Goal: Task Accomplishment & Management: Use online tool/utility

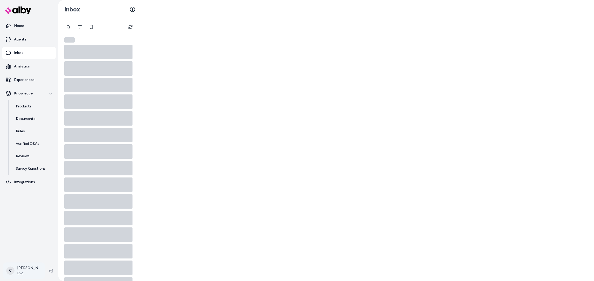
click at [26, 274] on html "Home Agents Inbox Analytics Experiences Knowledge Products Documents Rules Veri…" at bounding box center [297, 140] width 594 height 281
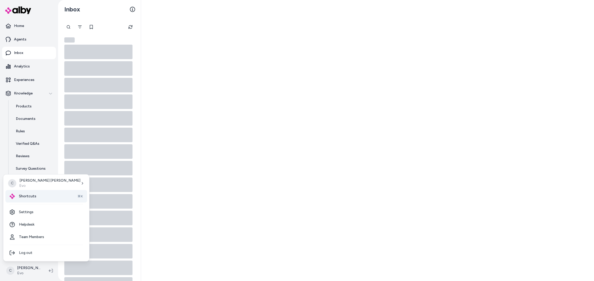
click at [35, 197] on div "Shortcuts ⌘K" at bounding box center [46, 196] width 82 height 12
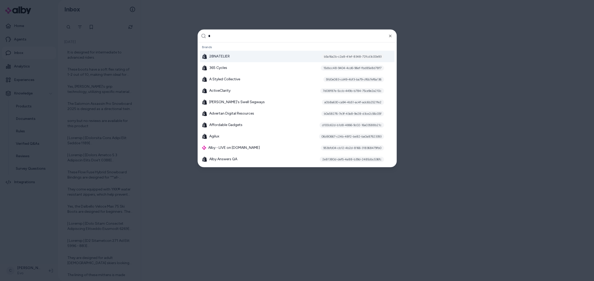
type input "*"
click at [122, 65] on div at bounding box center [297, 140] width 594 height 281
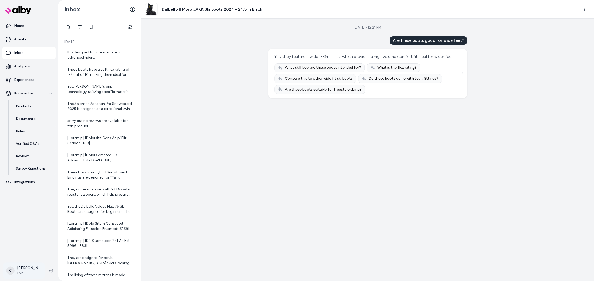
click at [15, 269] on html "Home Agents Inbox Analytics Experiences Knowledge Products Documents Rules Veri…" at bounding box center [297, 140] width 594 height 281
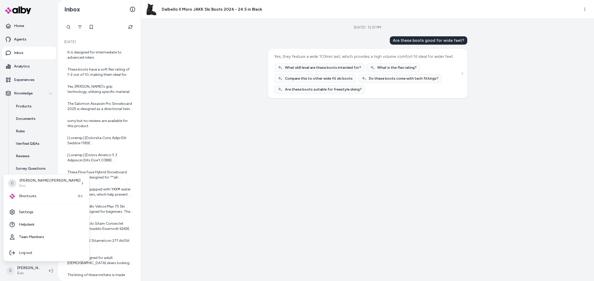
click at [273, 124] on html "Home Agents Inbox Analytics Experiences Knowledge Products Documents Rules Veri…" at bounding box center [297, 140] width 594 height 281
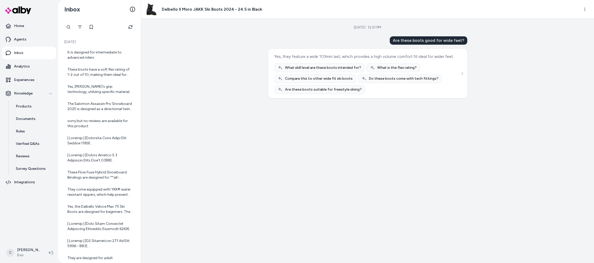
click at [29, 33] on ul "Home Agents Inbox Analytics Experiences Knowledge Products Documents Rules Veri…" at bounding box center [29, 104] width 54 height 169
click at [17, 25] on p "Home" at bounding box center [19, 25] width 10 height 5
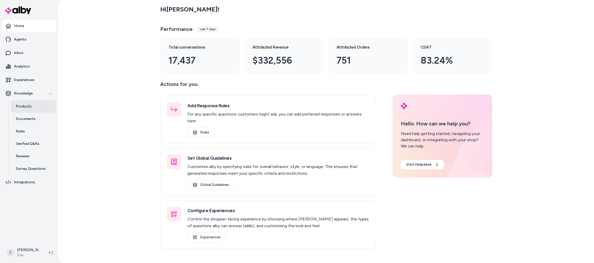
click at [22, 107] on p "Products" at bounding box center [24, 106] width 16 height 5
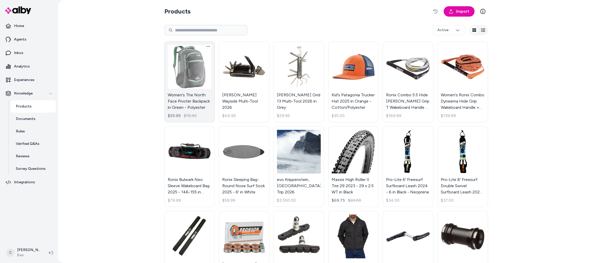
click at [192, 80] on link "Women's The North Face Pivoter Backpack in Green - Polyester $55.99 $78.95" at bounding box center [189, 81] width 51 height 81
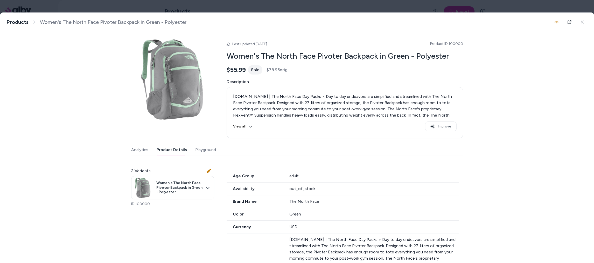
click at [172, 153] on button "Product Details" at bounding box center [172, 149] width 30 height 10
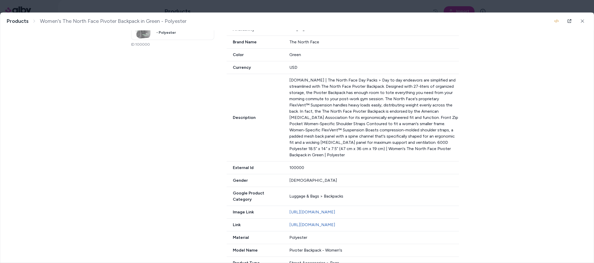
scroll to position [155, 0]
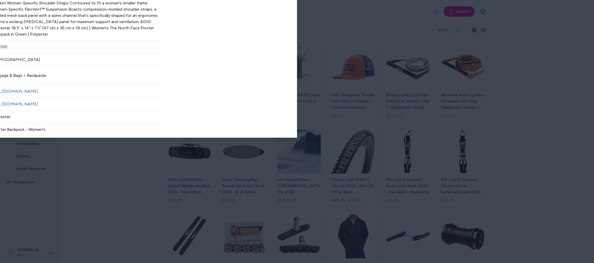
click at [234, 11] on body "Home Agents Inbox Analytics Experiences Knowledge Products Documents Rules Veri…" at bounding box center [297, 131] width 594 height 263
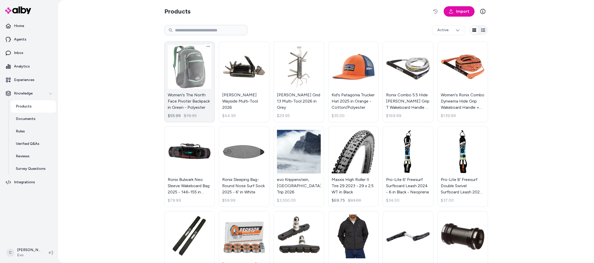
click at [210, 80] on link "Women's The North Face Pivoter Backpack in Green - Polyester $55.99 $78.95" at bounding box center [189, 81] width 51 height 81
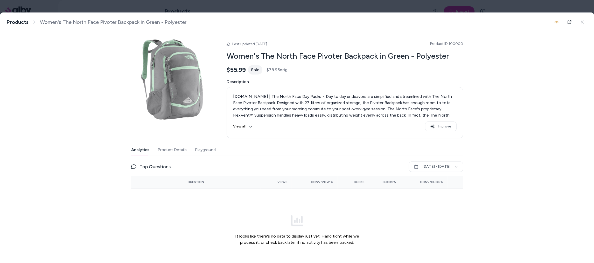
click at [205, 147] on button "Playground" at bounding box center [205, 149] width 21 height 10
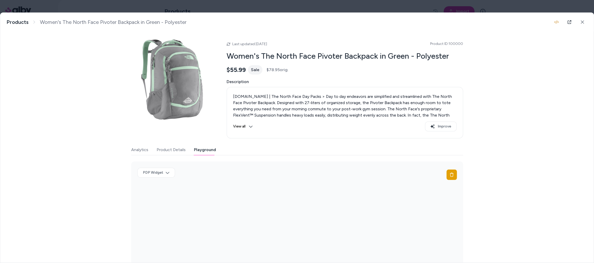
scroll to position [10, 0]
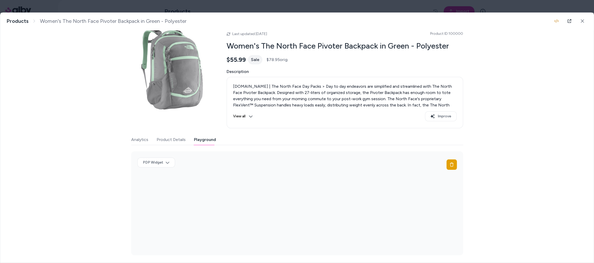
click at [283, 5] on body "Home Agents Inbox Analytics Experiences Knowledge Products Documents Rules Veri…" at bounding box center [297, 131] width 594 height 263
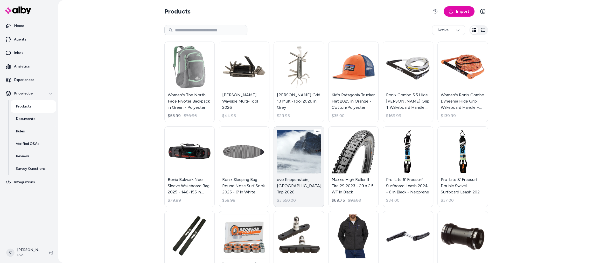
click at [306, 159] on link "evo Krippenstein, [GEOGRAPHIC_DATA] Trip 2026 $3,550.00" at bounding box center [299, 166] width 51 height 81
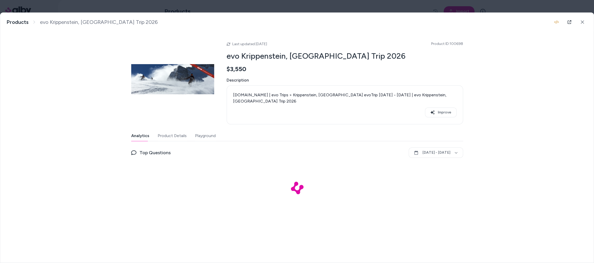
click at [190, 5] on body "Home Agents Inbox Analytics Experiences Knowledge Products Documents Rules Veri…" at bounding box center [297, 131] width 594 height 263
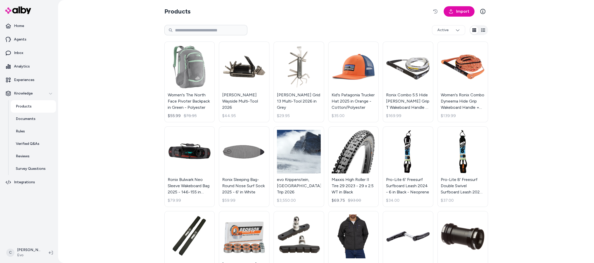
click at [330, 65] on html "Home Agents Inbox Analytics Experiences Knowledge Products Documents Rules Veri…" at bounding box center [297, 131] width 594 height 263
click at [342, 65] on link "Kid's Patagonia Trucker Hat 2025 in Orange - Cotton/Polyester $35.00" at bounding box center [353, 81] width 51 height 81
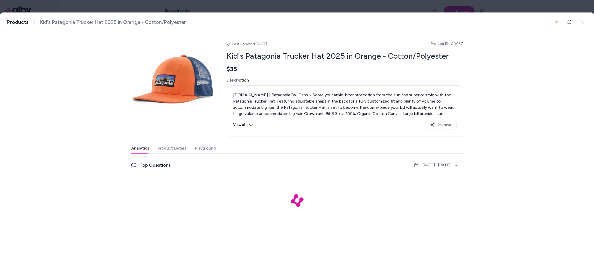
click at [205, 148] on button "Playground" at bounding box center [205, 148] width 21 height 10
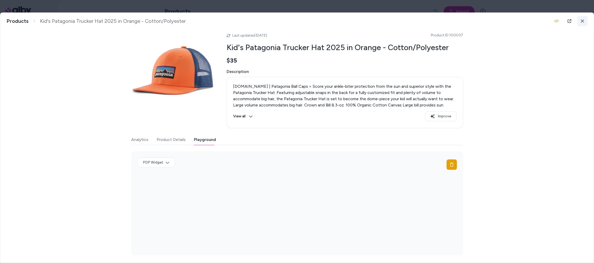
click at [585, 22] on button at bounding box center [582, 21] width 10 height 10
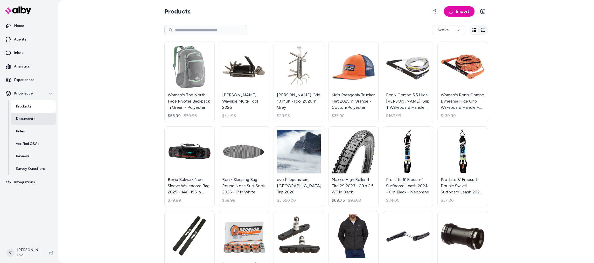
click at [31, 119] on p "Documents" at bounding box center [26, 118] width 20 height 5
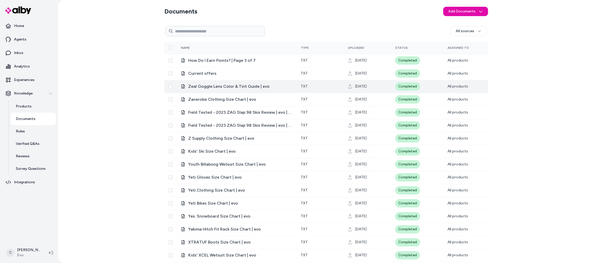
click at [234, 85] on span "Zeal Goggle Lens Color & Tint Guide | evo" at bounding box center [240, 86] width 104 height 6
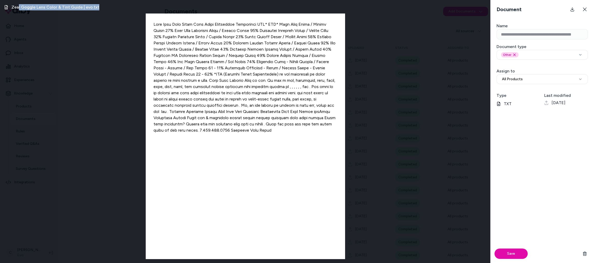
drag, startPoint x: 18, startPoint y: 8, endPoint x: 65, endPoint y: 11, distance: 46.2
click at [65, 11] on div "Zeal Goggle Lens Color & Tint Guide | evo.txt" at bounding box center [245, 131] width 490 height 263
click at [583, 10] on icon at bounding box center [585, 9] width 4 height 4
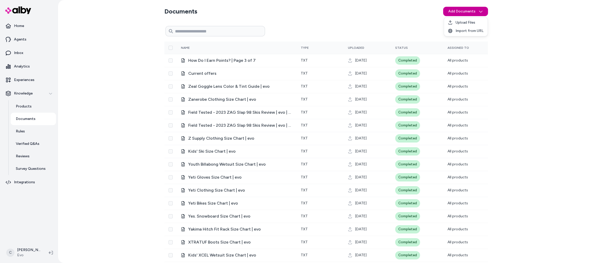
click at [465, 14] on html "Home Agents Inbox Analytics Experiences Knowledge Products Documents Rules Veri…" at bounding box center [297, 131] width 594 height 263
click at [222, 67] on html "Home Agents Inbox Analytics Experiences Knowledge Products Documents Rules Veri…" at bounding box center [297, 131] width 594 height 263
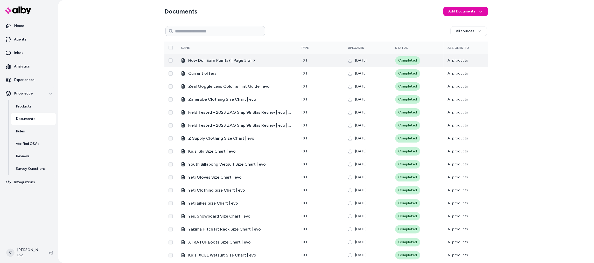
click at [240, 61] on span "How Do I Earn Points? | Page 3 of 7" at bounding box center [240, 60] width 104 height 6
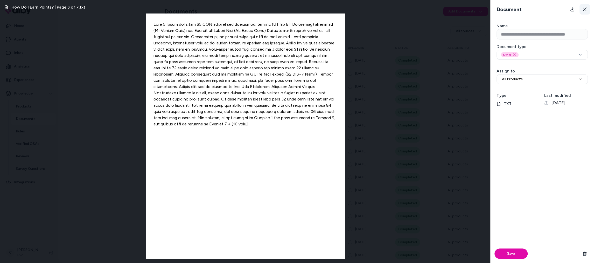
click at [584, 10] on icon at bounding box center [585, 10] width 4 height 4
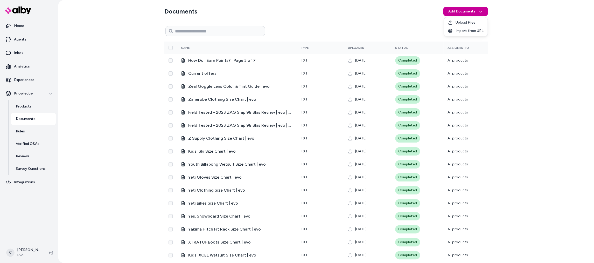
click at [468, 15] on html "Home Agents Inbox Analytics Experiences Knowledge Products Documents Rules Veri…" at bounding box center [297, 131] width 594 height 263
click at [462, 22] on span "Upload Files" at bounding box center [465, 22] width 20 height 5
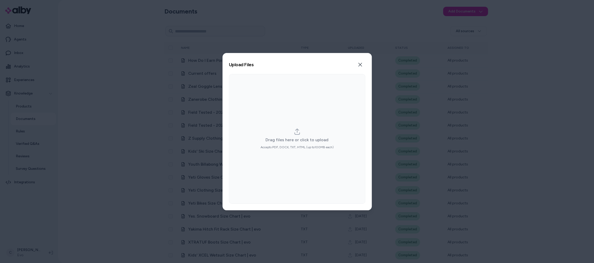
click at [294, 136] on label "Drag files here or click to upload Accepts PDF, DOCX, TXT, HTML (up to 100 MB e…" at bounding box center [297, 138] width 73 height 21
click at [297, 138] on input "Drag files here or click to upload Accepts PDF, DOCX, TXT, HTML (up to 100 MB e…" at bounding box center [297, 138] width 0 height 0
click at [357, 63] on button "Close" at bounding box center [360, 64] width 10 height 10
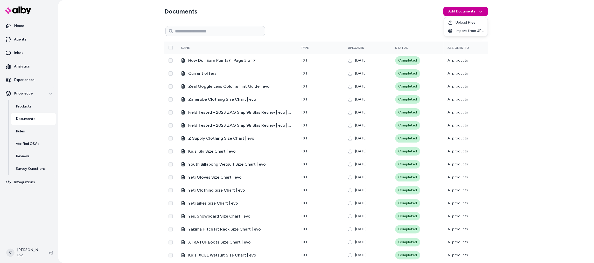
click at [462, 14] on html "Home Agents Inbox Analytics Experiences Knowledge Products Documents Rules Veri…" at bounding box center [297, 131] width 594 height 263
click at [463, 31] on span "Import from URL" at bounding box center [469, 30] width 28 height 5
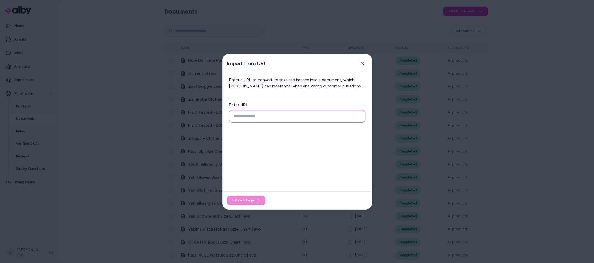
click at [260, 117] on input "url" at bounding box center [297, 116] width 136 height 12
click at [359, 61] on button "Close" at bounding box center [362, 63] width 10 height 10
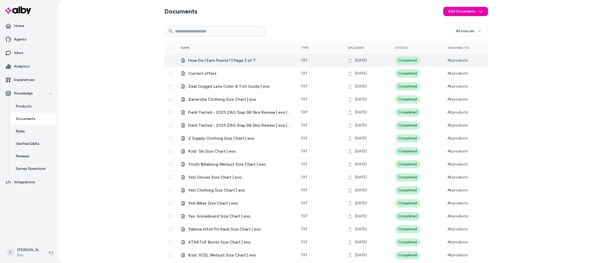
click at [457, 59] on span "All products" at bounding box center [458, 60] width 20 height 4
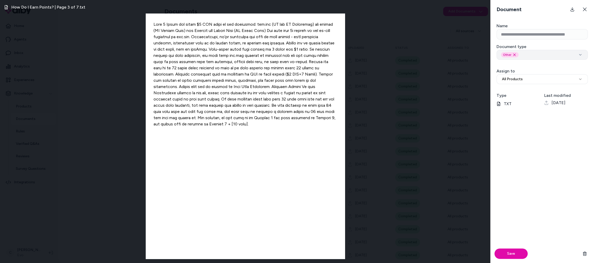
click at [581, 54] on icon "button" at bounding box center [580, 55] width 6 height 4
click at [549, 134] on div "Save" at bounding box center [542, 187] width 104 height 152
click at [530, 76] on button "All Products" at bounding box center [542, 79] width 91 height 10
click at [20, 8] on h3 "How Do I Earn Points? | Page 3 of 7.txt" at bounding box center [48, 7] width 74 height 6
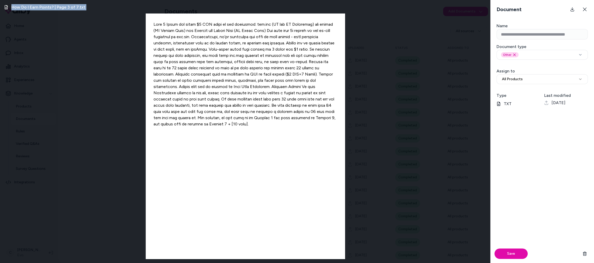
click at [20, 8] on h3 "How Do I Earn Points? | Page 3 of 7.txt" at bounding box center [48, 7] width 74 height 6
click at [523, 81] on button "All Products" at bounding box center [542, 79] width 91 height 10
click at [583, 12] on button at bounding box center [585, 9] width 10 height 10
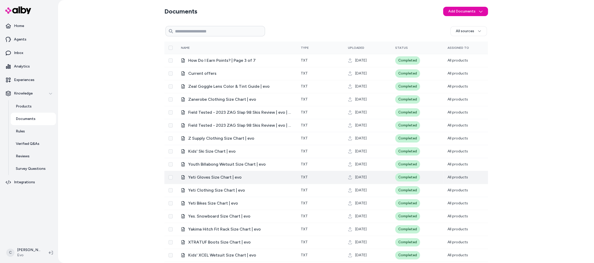
click at [213, 176] on span "Yeti Gloves Size Chart | evo" at bounding box center [240, 177] width 104 height 6
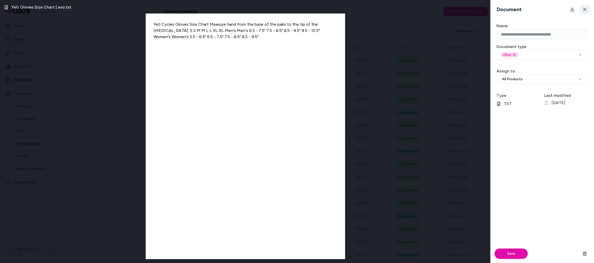
click at [584, 8] on icon at bounding box center [585, 9] width 4 height 4
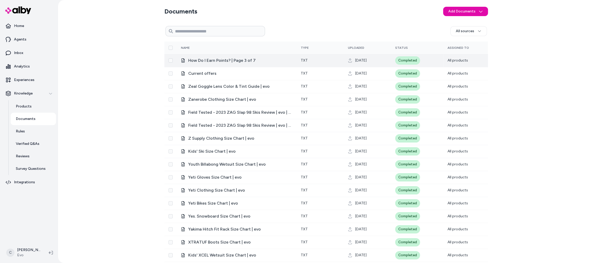
click at [236, 64] on td "How Do I Earn Points? | Page 3 of 7" at bounding box center [237, 60] width 120 height 13
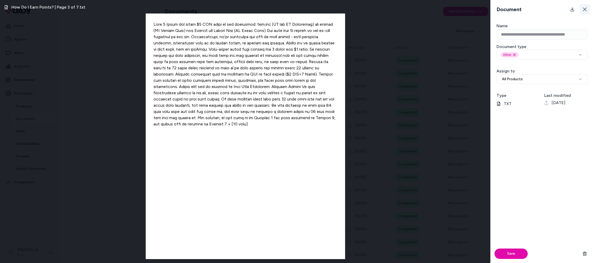
click at [582, 8] on button at bounding box center [585, 9] width 10 height 10
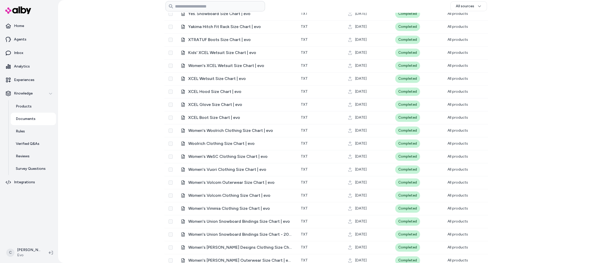
scroll to position [314, 0]
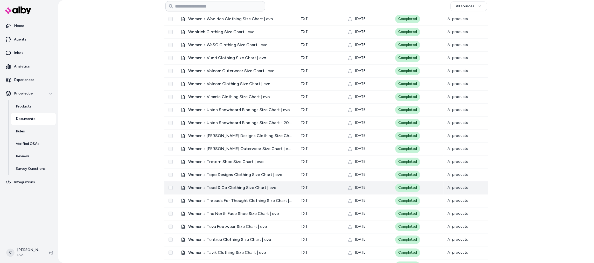
click at [249, 189] on span "Women's Toad & Co Clothing Size Chart | evo" at bounding box center [240, 187] width 104 height 6
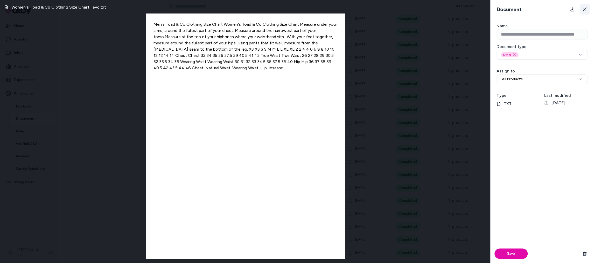
click at [586, 8] on icon at bounding box center [585, 9] width 4 height 4
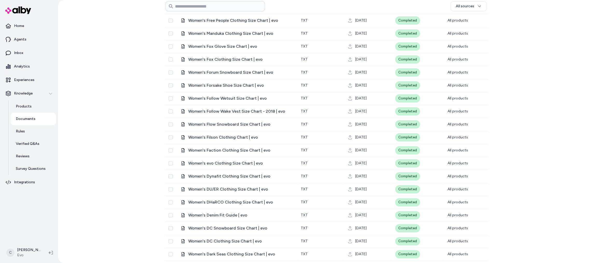
scroll to position [1857, 0]
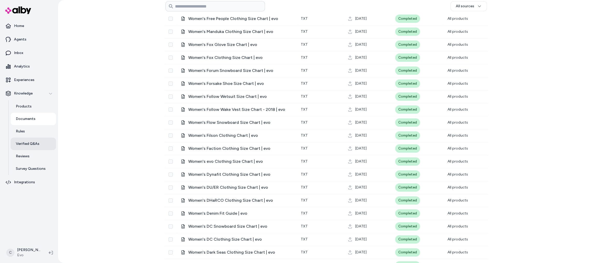
click at [30, 148] on link "Verified Q&As" at bounding box center [33, 143] width 45 height 12
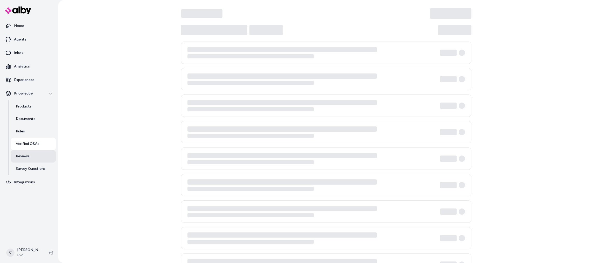
click at [30, 157] on link "Reviews" at bounding box center [33, 156] width 45 height 12
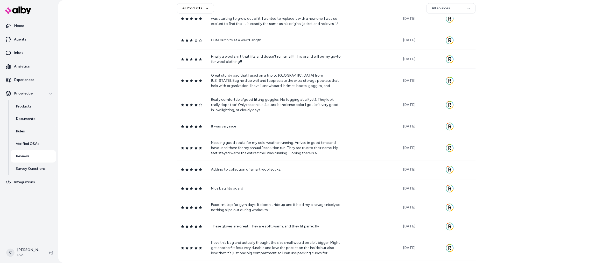
scroll to position [342, 0]
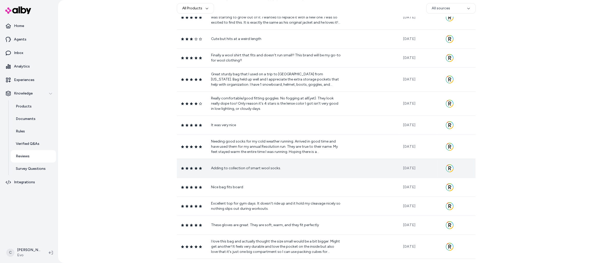
click at [240, 168] on p "Adding to collection of smart wool socks." at bounding box center [276, 167] width 130 height 5
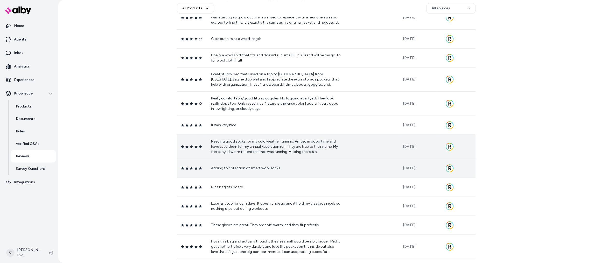
drag, startPoint x: 216, startPoint y: 141, endPoint x: 318, endPoint y: 140, distance: 101.9
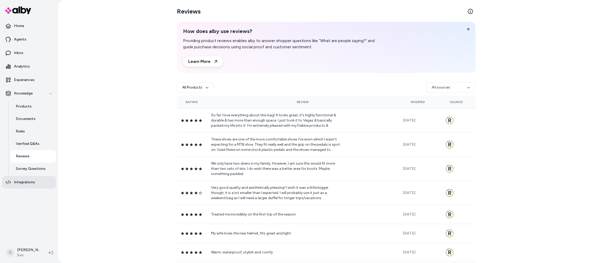
click at [25, 183] on p "Integrations" at bounding box center [24, 181] width 21 height 5
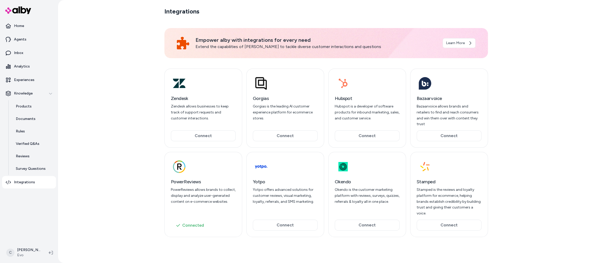
click at [172, 178] on h3 "PowerReviews" at bounding box center [203, 181] width 65 height 7
click at [258, 178] on h3 "Yotpo" at bounding box center [285, 181] width 65 height 7
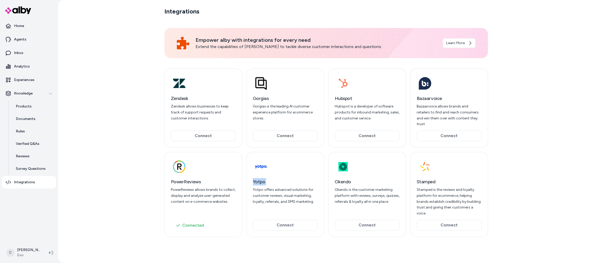
click at [258, 178] on h3 "Yotpo" at bounding box center [285, 181] width 65 height 7
click at [432, 99] on h3 "Bazaarvoice" at bounding box center [449, 98] width 65 height 7
click at [214, 220] on button "Connected" at bounding box center [203, 225] width 65 height 10
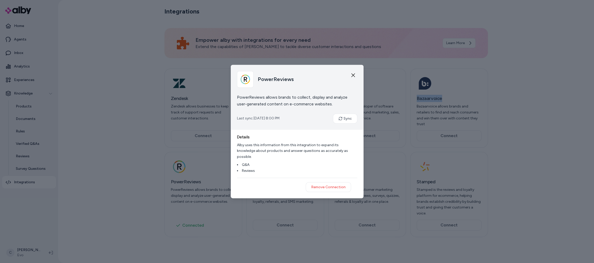
click at [354, 77] on icon "button" at bounding box center [353, 75] width 4 height 4
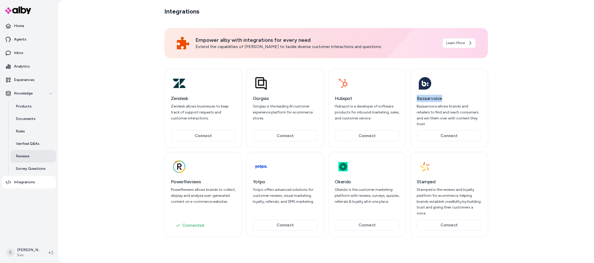
click at [33, 154] on link "Reviews" at bounding box center [33, 156] width 45 height 12
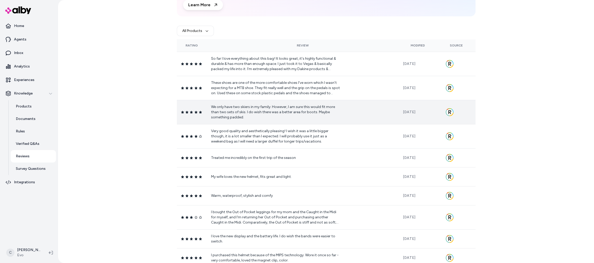
scroll to position [62, 0]
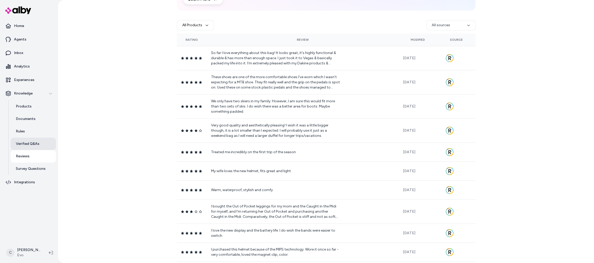
click at [23, 144] on p "Verified Q&As" at bounding box center [28, 143] width 24 height 5
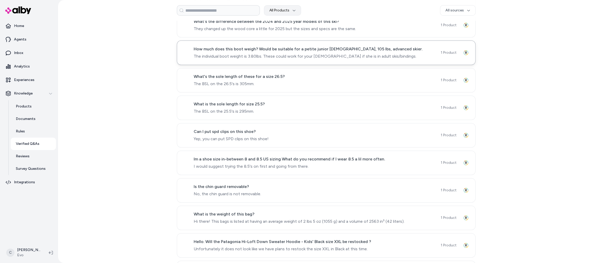
scroll to position [173, 0]
click at [29, 157] on p "Reviews" at bounding box center [23, 156] width 14 height 5
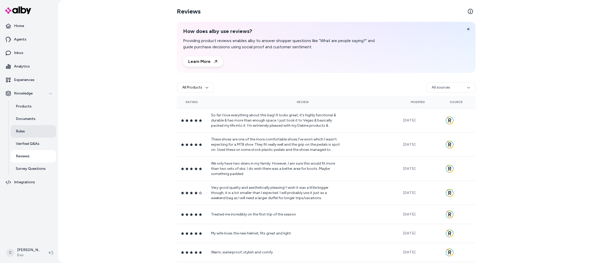
click at [28, 128] on link "Rules" at bounding box center [33, 131] width 45 height 12
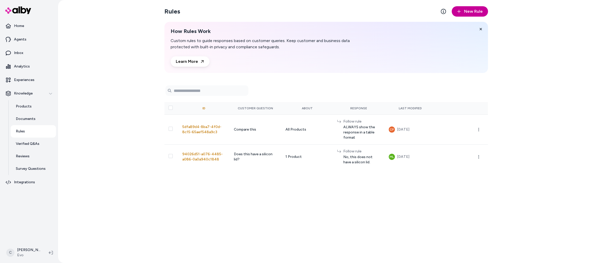
click at [468, 12] on span "New Rule" at bounding box center [473, 11] width 19 height 6
click at [465, 22] on div "How Rules Work Custom rules to guide responses based on customer queries. Keep …" at bounding box center [326, 47] width 324 height 51
click at [464, 16] on button "New Rule" at bounding box center [470, 11] width 36 height 10
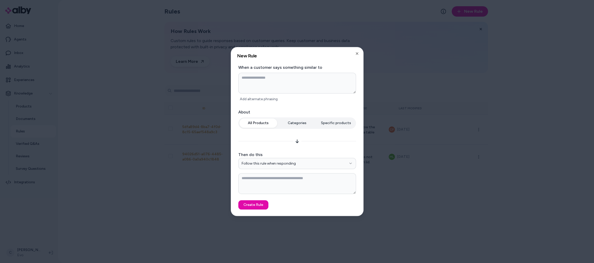
click at [269, 68] on label "When a customer says something similar to" at bounding box center [297, 67] width 118 height 6
click at [256, 76] on textarea at bounding box center [297, 83] width 118 height 21
type textarea "*"
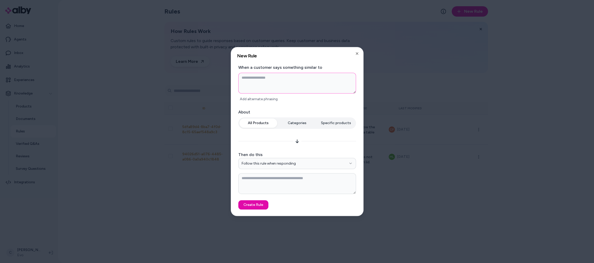
type textarea "*"
type textarea "**"
type textarea "*"
type textarea "***"
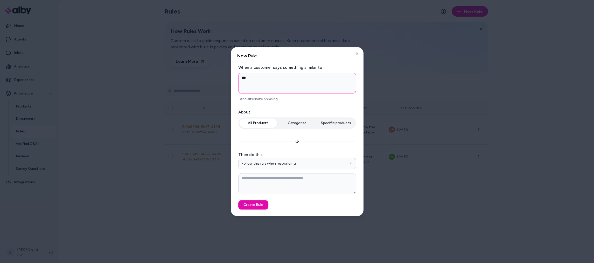
type textarea "*"
type textarea "****"
type textarea "*"
type textarea "****"
type textarea "*"
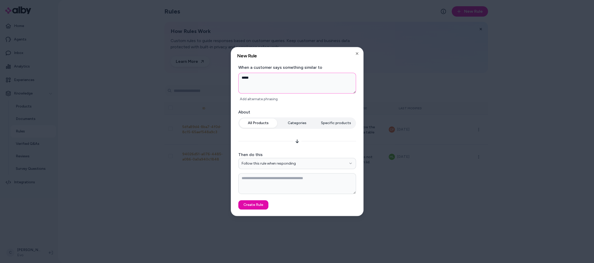
type textarea "******"
type textarea "*"
type textarea "*******"
type textarea "*"
type textarea "*******"
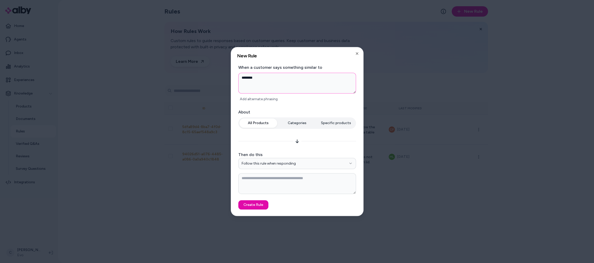
type textarea "*"
type textarea "*********"
type textarea "*"
type textarea "**********"
type textarea "*"
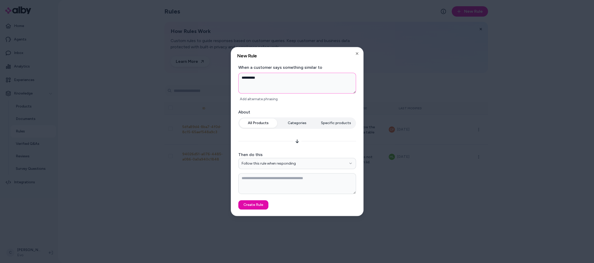
type textarea "**********"
type textarea "*"
type textarea "**********"
type textarea "*"
type textarea "**********"
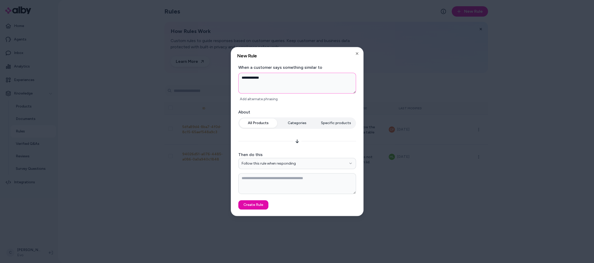
type textarea "*"
type textarea "**********"
type textarea "*"
type textarea "**********"
type textarea "*"
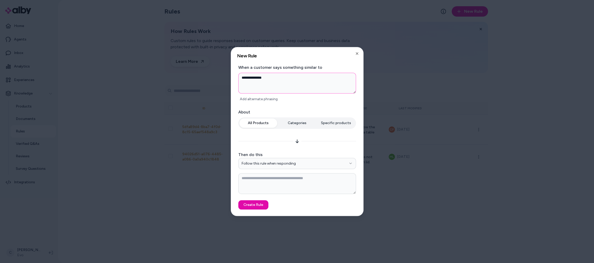
type textarea "**********"
type textarea "*"
type textarea "**********"
type textarea "*"
type textarea "**********"
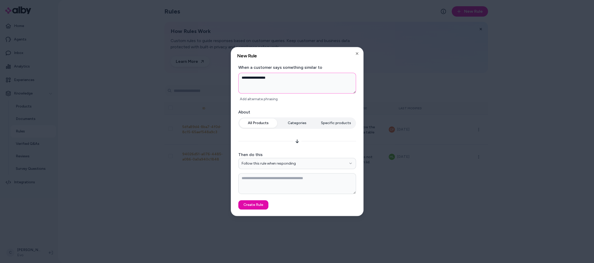
type textarea "*"
type textarea "**********"
type textarea "*"
type textarea "**********"
type textarea "*"
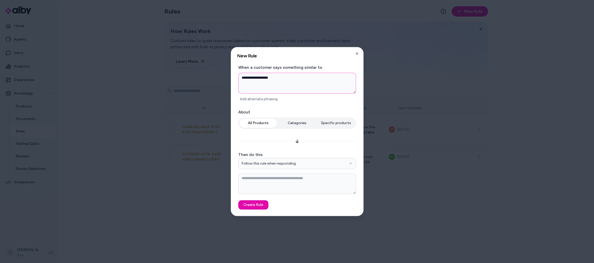
type textarea "**********"
type textarea "*"
type textarea "**********"
type textarea "*"
type textarea "**********"
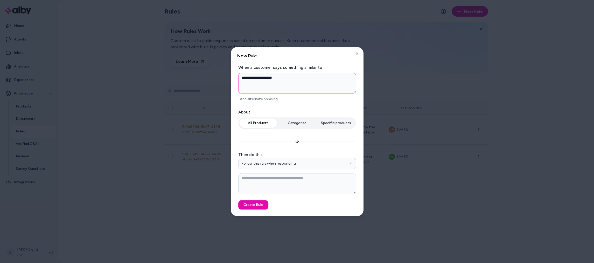
type textarea "*"
type textarea "**********"
type textarea "*"
type textarea "**********"
type textarea "*"
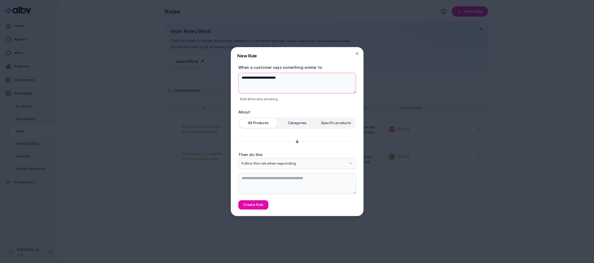
type textarea "**********"
click at [270, 186] on textarea at bounding box center [297, 183] width 118 height 21
type textarea "*"
type textarea "**********"
click at [357, 52] on icon "button" at bounding box center [357, 53] width 4 height 4
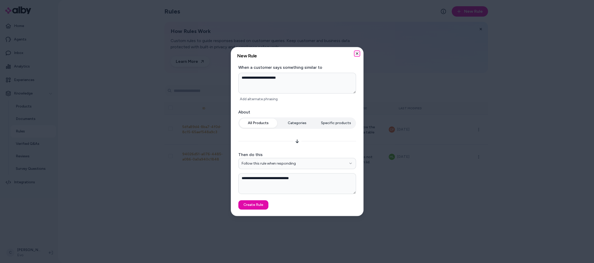
type textarea "*"
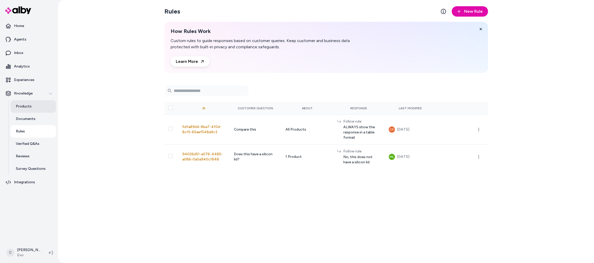
click at [37, 109] on link "Products" at bounding box center [33, 106] width 45 height 12
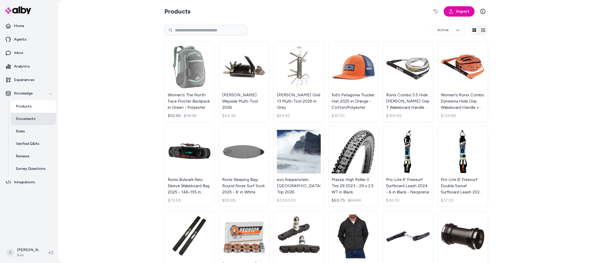
click at [36, 116] on link "Documents" at bounding box center [33, 119] width 45 height 12
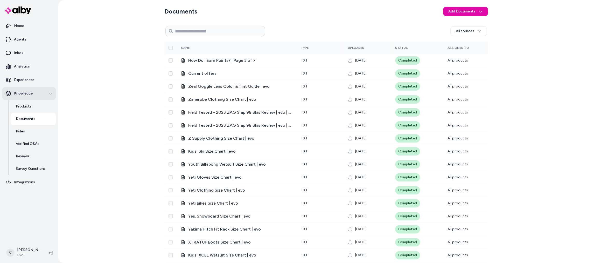
click at [49, 92] on icon "button" at bounding box center [51, 94] width 4 height 4
click at [47, 92] on div "Knowledge" at bounding box center [29, 93] width 47 height 5
click at [37, 81] on link "Experiences" at bounding box center [29, 80] width 54 height 12
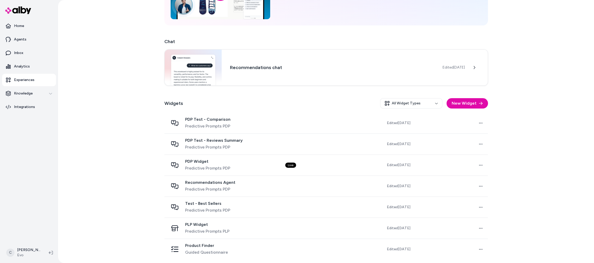
scroll to position [61, 0]
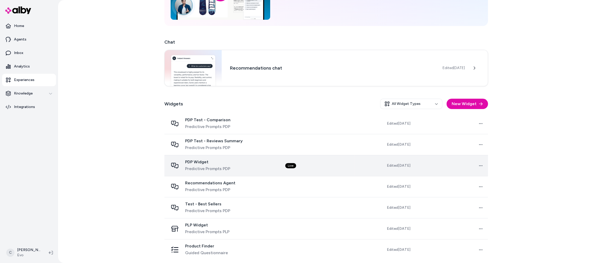
click at [205, 164] on span "PDP Widget" at bounding box center [207, 161] width 45 height 5
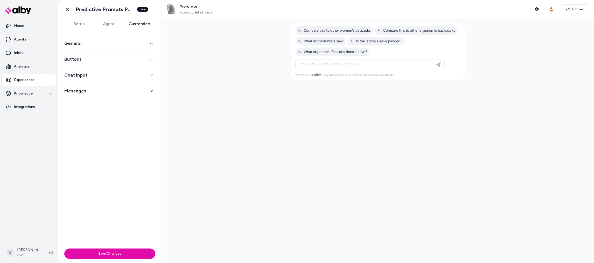
click at [150, 19] on button "Customize" at bounding box center [139, 24] width 32 height 10
click at [72, 23] on button "Setup" at bounding box center [79, 24] width 30 height 10
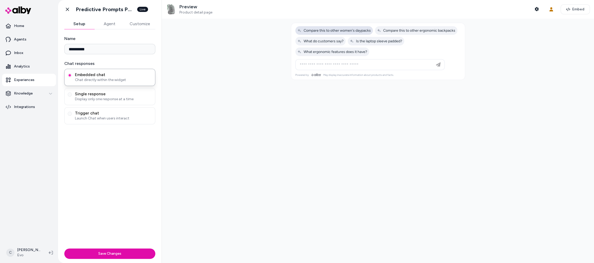
click at [330, 32] on span "Compare this to other women's daypacks" at bounding box center [333, 30] width 73 height 4
type input "**********"
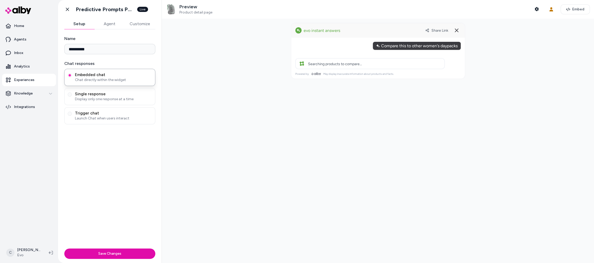
click at [142, 26] on button "Customize" at bounding box center [139, 24] width 31 height 10
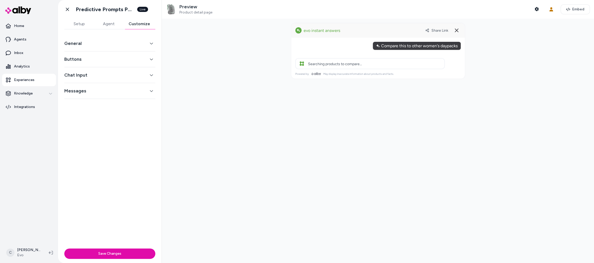
click at [110, 45] on button "General" at bounding box center [109, 43] width 91 height 7
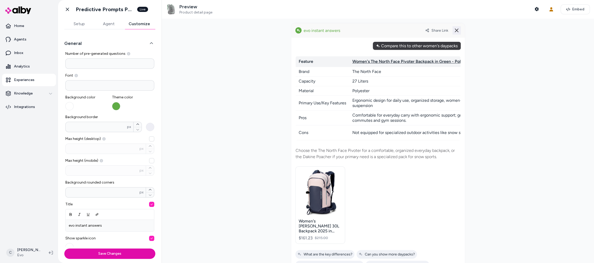
click at [456, 32] on icon at bounding box center [457, 30] width 6 height 6
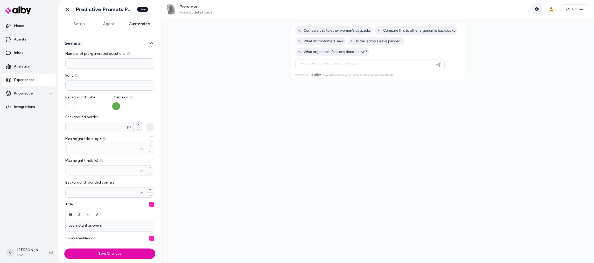
click at [541, 9] on button "Shopper Context" at bounding box center [537, 9] width 10 height 10
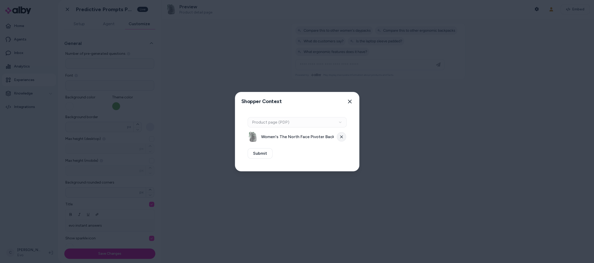
click at [340, 136] on icon at bounding box center [341, 136] width 3 height 3
click at [276, 140] on button "Select a product" at bounding box center [297, 136] width 99 height 10
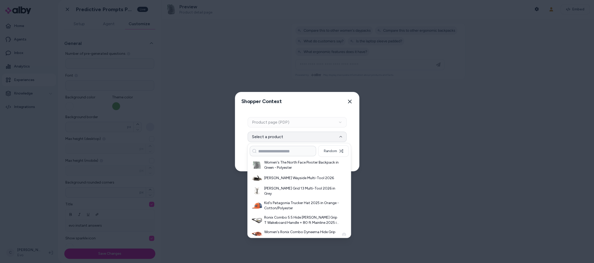
click at [269, 233] on h3 "Women's Ronix Combo Dyneema Hide Grip Wakeboard Handle + 70 ft Mainline 2025 in…" at bounding box center [301, 234] width 75 height 10
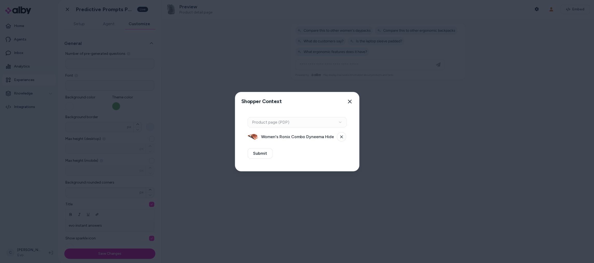
click at [260, 159] on div "Context Type Product page (PDP) Women's Ronix Combo Dyneema Hide Grip Wakeboard…" at bounding box center [297, 141] width 124 height 60
click at [258, 150] on button "Submit" at bounding box center [260, 153] width 25 height 10
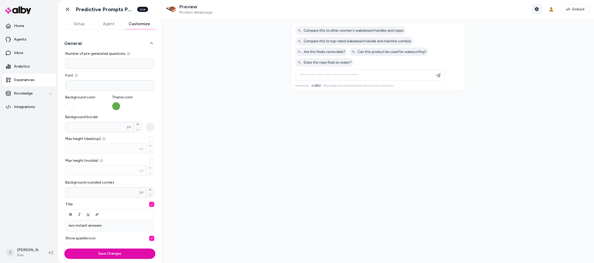
click at [535, 8] on button "Shopper Context" at bounding box center [537, 9] width 10 height 10
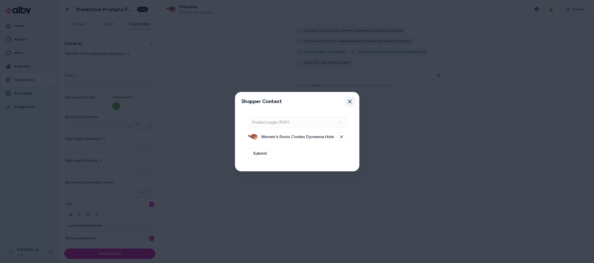
click at [351, 99] on icon "button" at bounding box center [350, 101] width 4 height 4
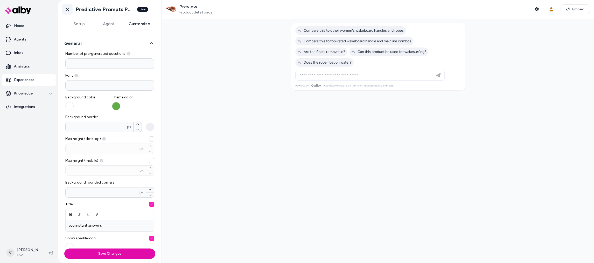
click at [67, 8] on icon at bounding box center [67, 9] width 5 height 5
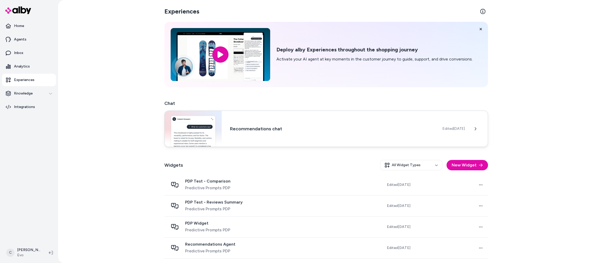
scroll to position [62, 0]
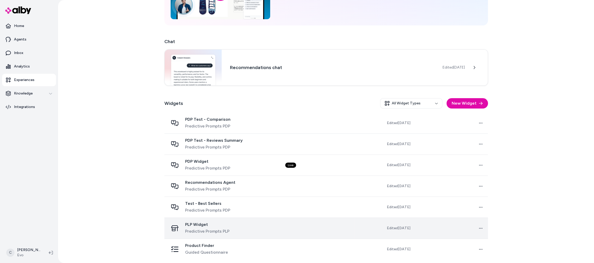
click at [214, 226] on span "PLP Widget" at bounding box center [207, 224] width 44 height 5
click at [195, 223] on span "PLP Widget" at bounding box center [207, 224] width 44 height 5
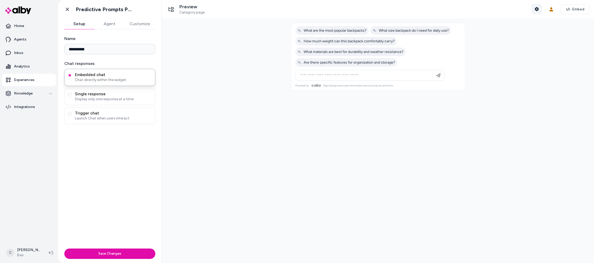
click at [540, 8] on button "Shopper Context" at bounding box center [537, 9] width 10 height 10
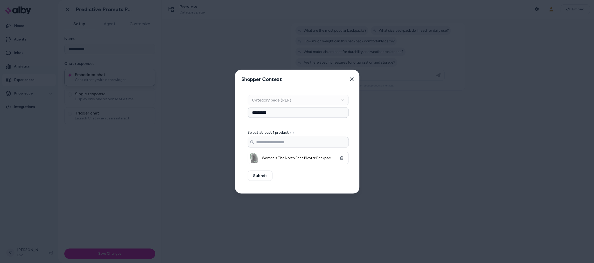
click at [265, 117] on div "********* Select at least 1 product Search products... Women's The North Face P…" at bounding box center [298, 135] width 101 height 57
click at [265, 113] on input "*********" at bounding box center [298, 112] width 101 height 10
type input "***"
click at [339, 156] on button "button" at bounding box center [342, 157] width 10 height 10
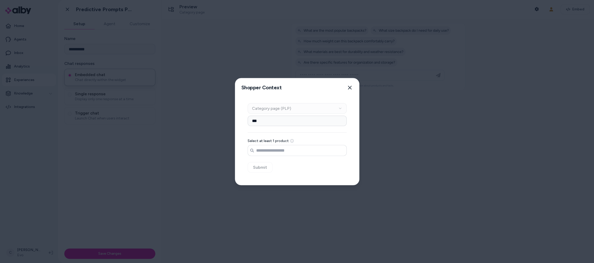
click at [258, 150] on input "Search products..." at bounding box center [297, 150] width 99 height 10
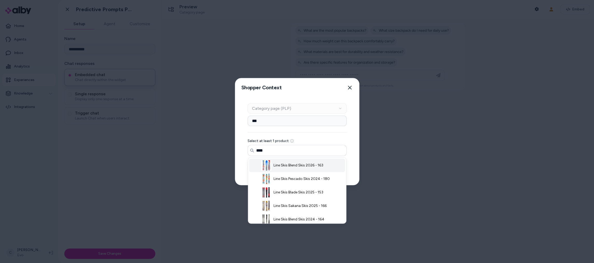
click at [285, 168] on li "Line Skis Blend Skis 2026 - 163" at bounding box center [297, 164] width 96 height 13
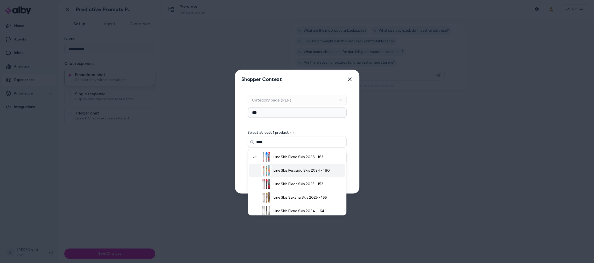
click at [278, 170] on span "Line Skis Pescado Skis 2024 - 180" at bounding box center [302, 170] width 56 height 5
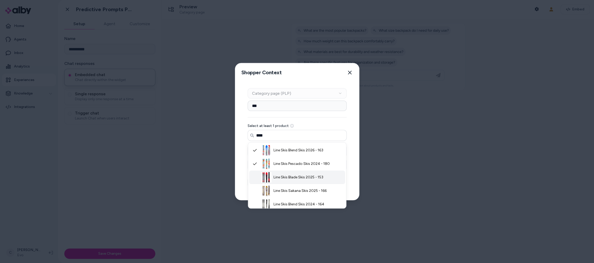
click at [277, 178] on span "Line Skis Blade Skis 2025 - 153" at bounding box center [299, 176] width 50 height 5
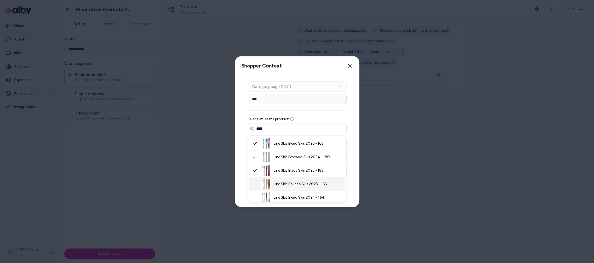
click at [276, 185] on span "Line Skis Sakana Skis 2025 - 166" at bounding box center [300, 183] width 53 height 5
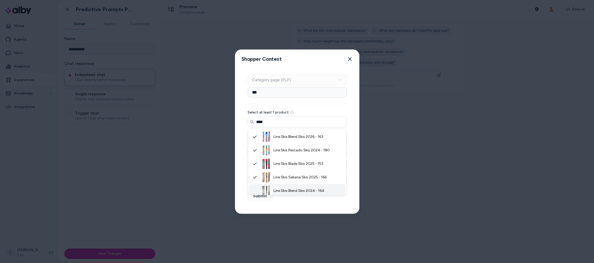
click at [276, 192] on span "Line Skis Blend Skis 2024 - 164" at bounding box center [299, 190] width 51 height 5
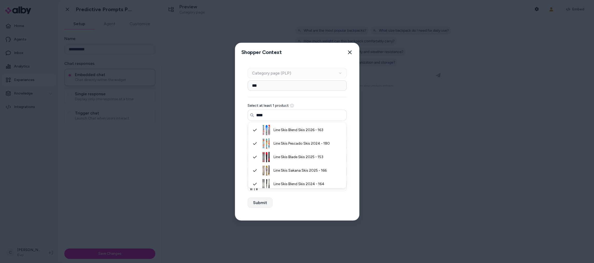
type input "****"
click at [256, 205] on button "Submit" at bounding box center [260, 202] width 25 height 10
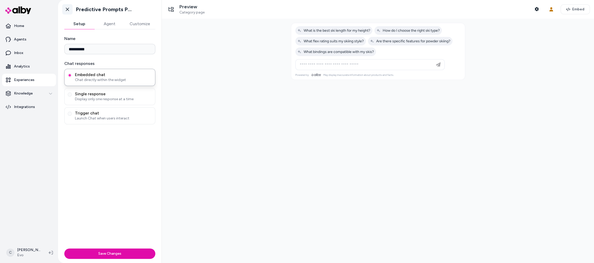
click at [65, 11] on link "Go back" at bounding box center [67, 9] width 10 height 10
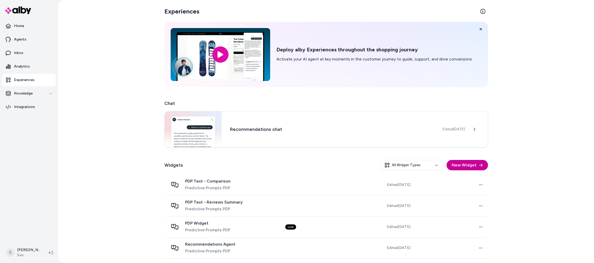
click at [461, 168] on button "New Widget" at bounding box center [467, 165] width 41 height 10
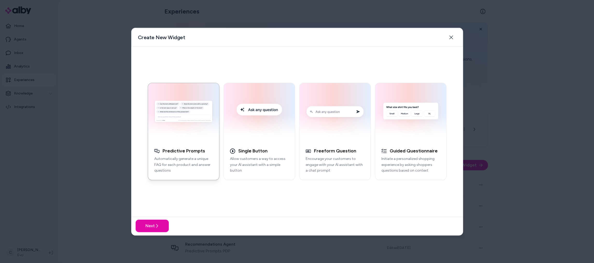
click at [376, 17] on div at bounding box center [297, 131] width 594 height 263
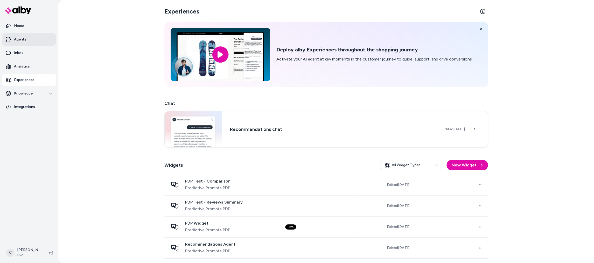
click at [15, 37] on p "Agents" at bounding box center [20, 39] width 12 height 5
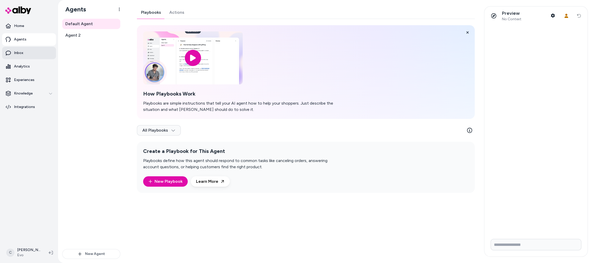
click at [30, 56] on link "Inbox" at bounding box center [29, 53] width 54 height 12
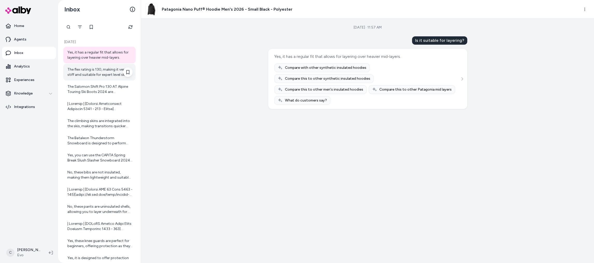
click at [91, 68] on div "The flex rating is 130, making it very stiff and suitable for expert level skie…" at bounding box center [99, 72] width 65 height 10
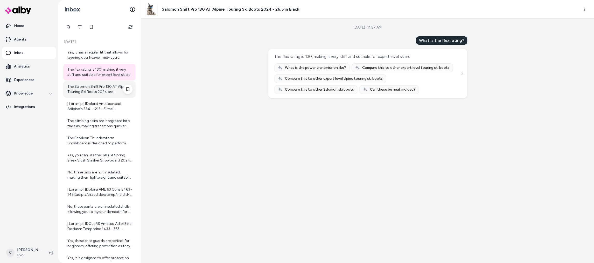
click at [94, 89] on div "The Salomon Shift Pro 130 AT Alpine Touring Ski Boots 2024 are recommended for …" at bounding box center [99, 89] width 65 height 10
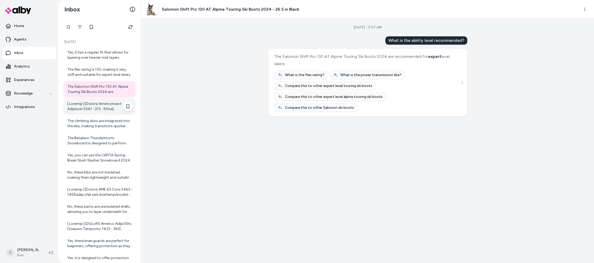
click at [86, 110] on div at bounding box center [99, 106] width 65 height 10
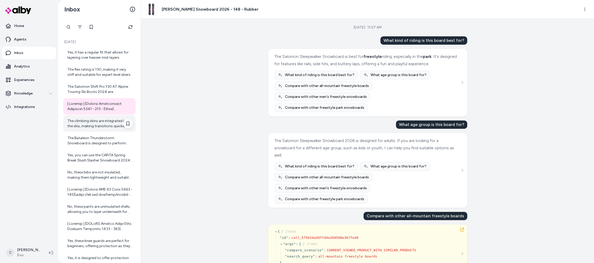
click at [85, 130] on div "The climbing skins are integrated into the skis, making transitions quicker and…" at bounding box center [99, 123] width 72 height 17
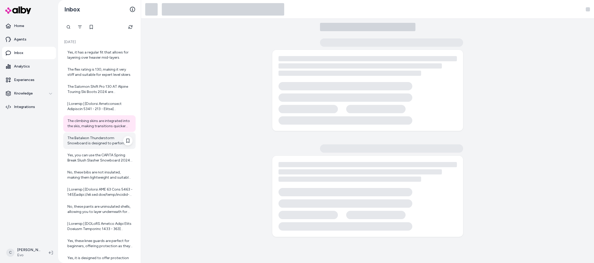
click at [92, 148] on div "The Bataleon Thunderstorm Snowboard is designed to perform well in powder! Here…" at bounding box center [99, 140] width 72 height 17
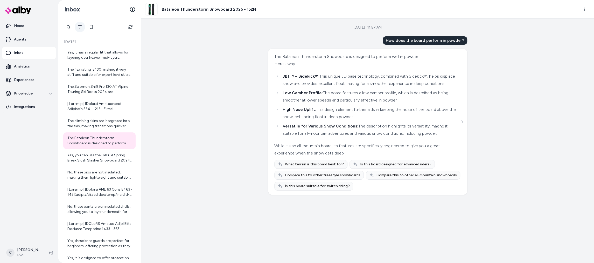
click at [83, 25] on button "Filter" at bounding box center [80, 27] width 10 height 10
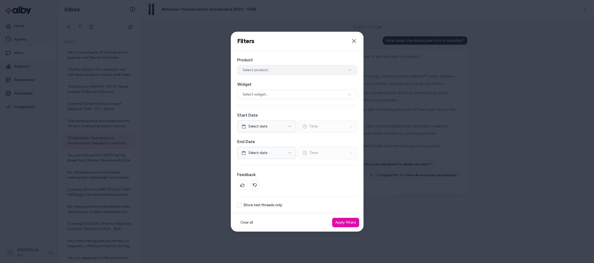
click at [269, 74] on button "Select product.." at bounding box center [297, 70] width 120 height 10
click at [279, 113] on label "Start Date" at bounding box center [297, 115] width 120 height 6
click at [254, 184] on icon at bounding box center [255, 185] width 4 height 4
click at [348, 222] on button "Apply filters" at bounding box center [345, 222] width 27 height 9
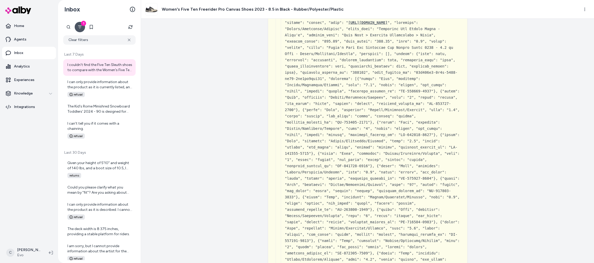
scroll to position [883, 0]
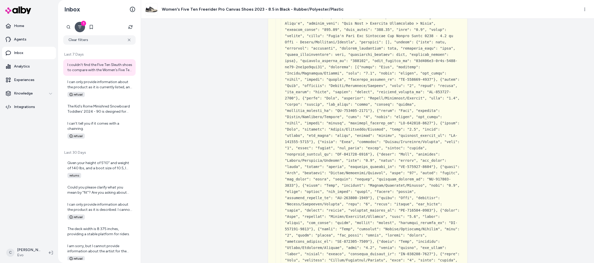
click at [78, 28] on icon "Filter" at bounding box center [80, 27] width 4 height 4
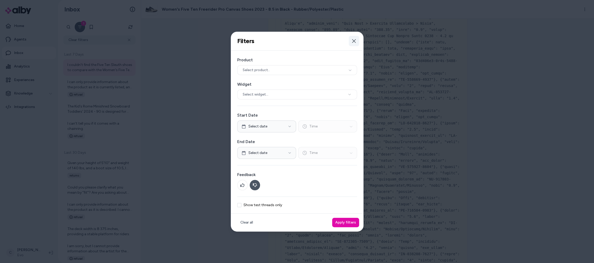
click at [353, 41] on icon "button" at bounding box center [354, 41] width 4 height 4
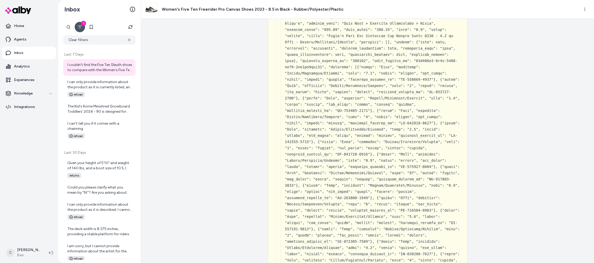
click at [84, 28] on button "1" at bounding box center [80, 27] width 10 height 10
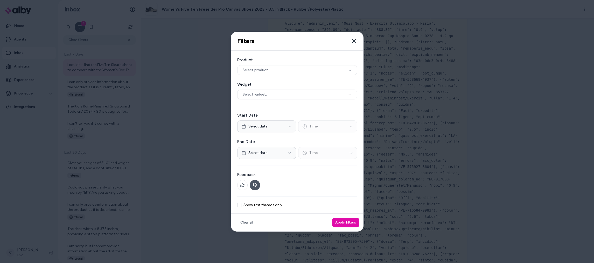
click at [254, 188] on button at bounding box center [255, 185] width 10 height 10
click at [348, 224] on button "Apply filters" at bounding box center [345, 222] width 27 height 9
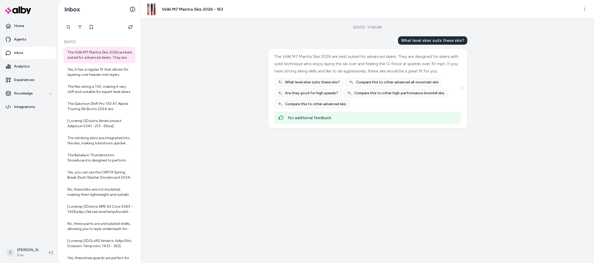
click at [87, 62] on div "The Völkl M7 Mantra Skis 2026 are best suited for advanced skiers. They are des…" at bounding box center [99, 55] width 72 height 17
click at [19, 71] on link "Analytics" at bounding box center [29, 66] width 54 height 12
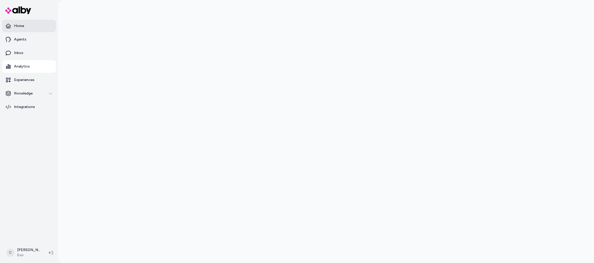
click at [41, 29] on link "Home" at bounding box center [29, 26] width 54 height 12
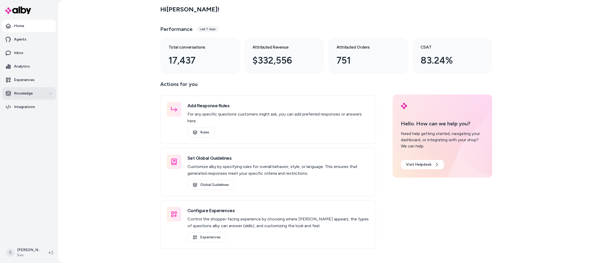
click at [37, 92] on div "Knowledge" at bounding box center [29, 93] width 47 height 5
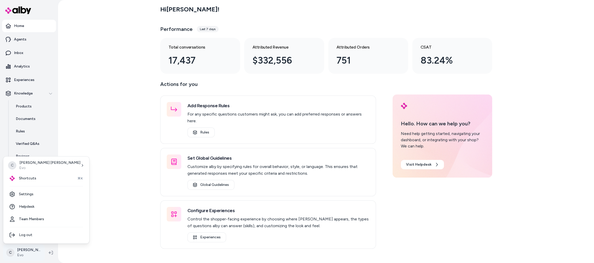
click at [19, 245] on html "Home Agents Inbox Analytics Experiences Knowledge Products Documents Rules Veri…" at bounding box center [297, 131] width 594 height 263
click at [36, 180] on div "Shortcuts ⌘K" at bounding box center [46, 178] width 82 height 12
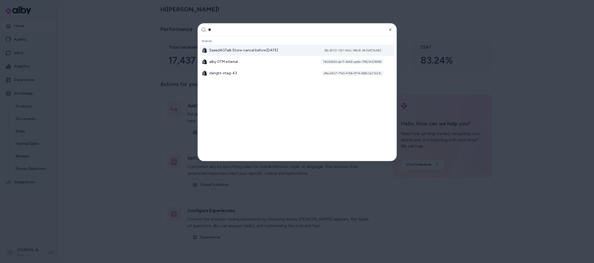
type input "***"
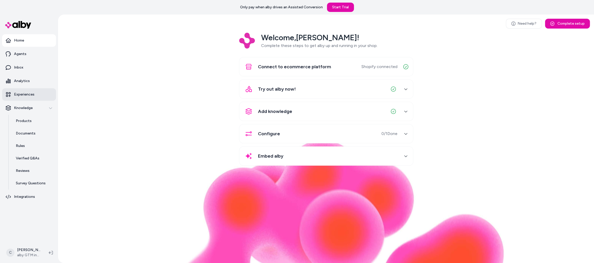
click at [26, 92] on p "Experiences" at bounding box center [24, 94] width 20 height 5
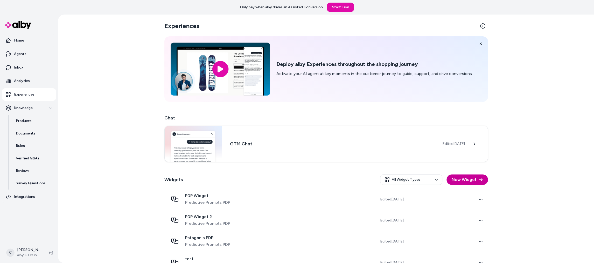
click at [469, 180] on button "New Widget" at bounding box center [467, 179] width 41 height 10
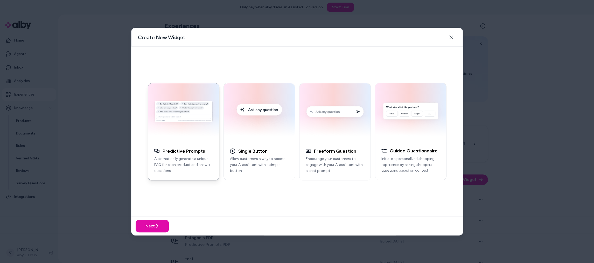
click at [163, 218] on div "Next" at bounding box center [296, 225] width 331 height 19
click at [150, 228] on button "Next" at bounding box center [152, 225] width 33 height 12
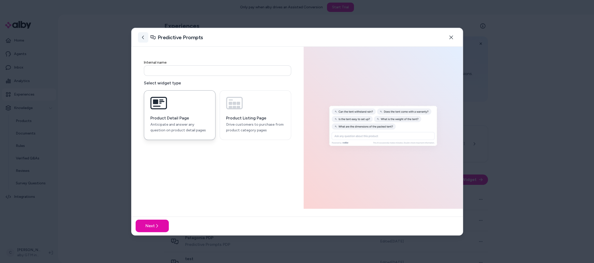
click at [139, 37] on button at bounding box center [143, 37] width 10 height 10
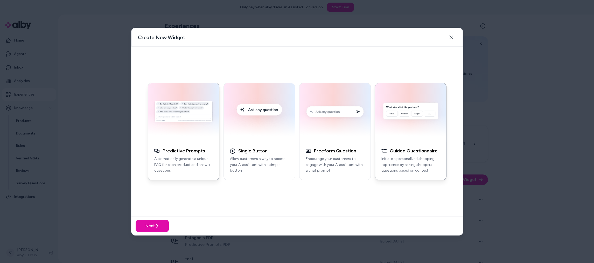
click at [409, 141] on button "Guided Questionnaire Initiate a personalized shopping experience by asking shop…" at bounding box center [411, 131] width 72 height 97
click at [152, 223] on button "Next" at bounding box center [152, 225] width 33 height 12
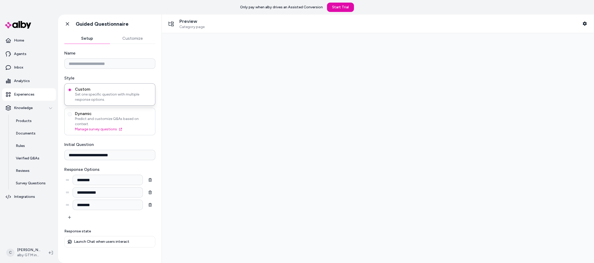
click at [66, 118] on div "Dynamic Predict and customize Q&As based on context. Manage survey questions" at bounding box center [109, 121] width 91 height 27
click at [69, 112] on button "Dynamic Predict and customize Q&As based on context. Manage survey questions" at bounding box center [70, 114] width 4 height 4
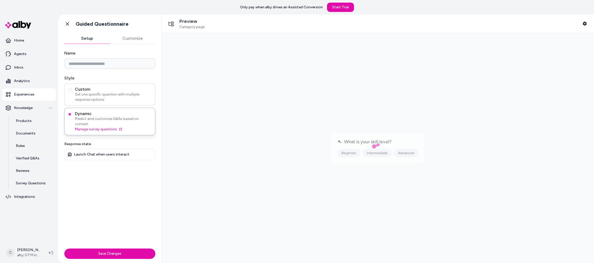
click at [67, 102] on div "Custom Set one specific question with multiple response options." at bounding box center [109, 94] width 91 height 22
click at [70, 24] on link "Go back" at bounding box center [67, 24] width 10 height 10
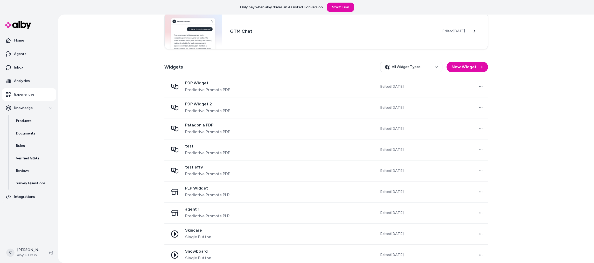
scroll to position [118, 0]
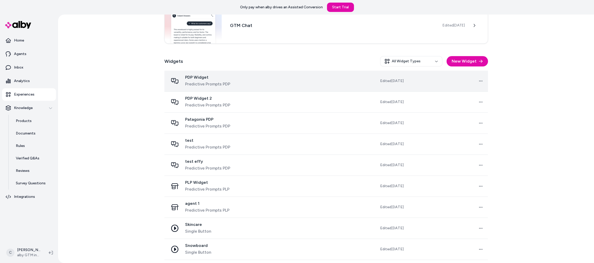
click at [202, 75] on span "PDP Widget" at bounding box center [207, 77] width 45 height 5
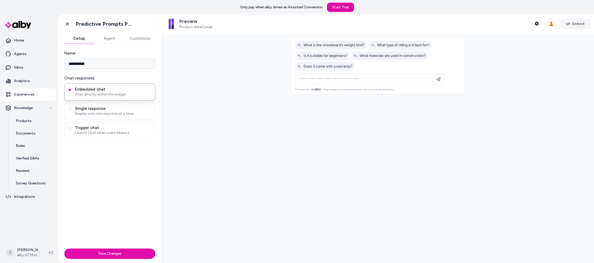
click at [578, 26] on span "Embed" at bounding box center [578, 23] width 12 height 5
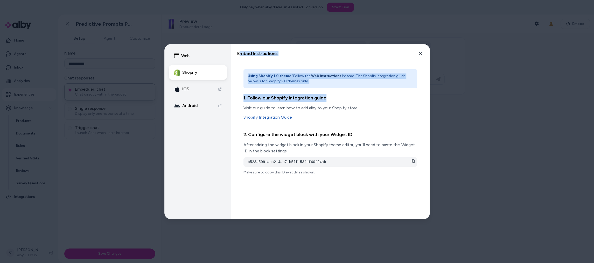
drag, startPoint x: 240, startPoint y: 53, endPoint x: 350, endPoint y: 102, distance: 119.7
click at [350, 102] on div "Embed Instructions Embed a widget to start building your experience. Close Usin…" at bounding box center [330, 131] width 199 height 174
click at [350, 101] on h3 "1. Follow our Shopify integration guide" at bounding box center [330, 98] width 174 height 8
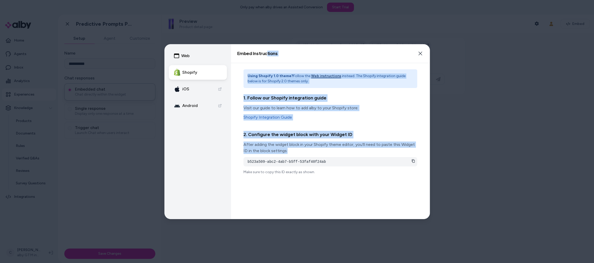
drag, startPoint x: 267, startPoint y: 55, endPoint x: 335, endPoint y: 154, distance: 120.1
click at [335, 154] on div "Embed Instructions Embed a widget to start building your experience. Close Usin…" at bounding box center [330, 131] width 199 height 174
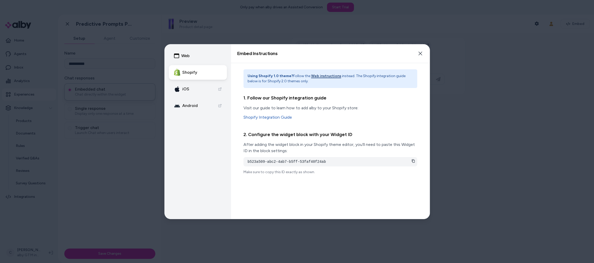
click at [295, 127] on div "Using Shopify 1.0 theme? Follow the Web instructions instead. The Shopify integ…" at bounding box center [330, 122] width 174 height 106
click at [341, 144] on p "After adding the widget block in your Shopify theme editor, you'll need to past…" at bounding box center [330, 147] width 174 height 12
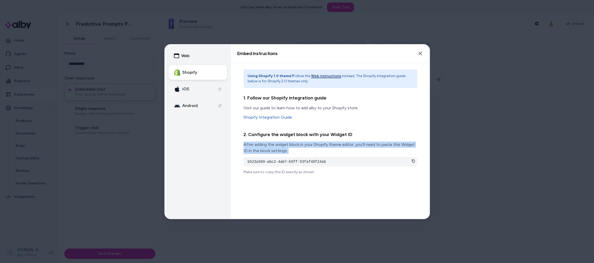
click at [341, 144] on p "After adding the widget block in your Shopify theme editor, you'll need to past…" at bounding box center [330, 147] width 174 height 12
click at [183, 56] on button "Web" at bounding box center [198, 55] width 58 height 15
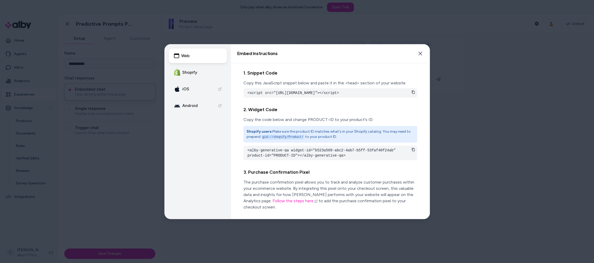
click at [344, 92] on pre "<script src="https://cdn.alby.net/apps/launcher/embed.js?brandId=78250933-de17-…" at bounding box center [330, 92] width 165 height 5
click at [277, 155] on pre "<alby-generative-qa widget-id="b523a509-abc2-4ab7-b5ff-53faf40f24ab" product-id…" at bounding box center [330, 153] width 165 height 10
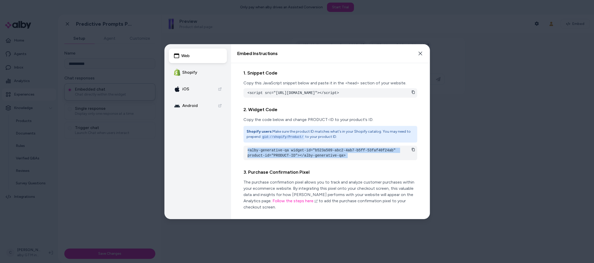
click at [277, 155] on pre "<alby-generative-qa widget-id="b523a509-abc2-4ab7-b5ff-53faf40f24ab" product-id…" at bounding box center [330, 153] width 165 height 10
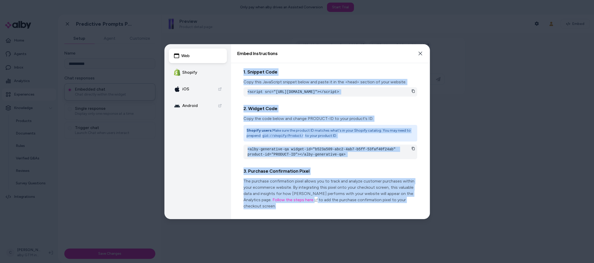
drag, startPoint x: 243, startPoint y: 71, endPoint x: 363, endPoint y: 212, distance: 184.9
click at [363, 212] on div "1. Snippet Code Copy this JavaScript snippet below and paste it in the <head> s…" at bounding box center [330, 140] width 174 height 145
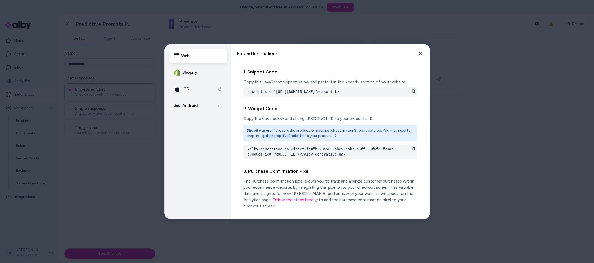
click at [275, 92] on pre "<script src="https://cdn.alby.net/apps/launcher/embed.js?brandId=78250933-de17-…" at bounding box center [330, 91] width 165 height 5
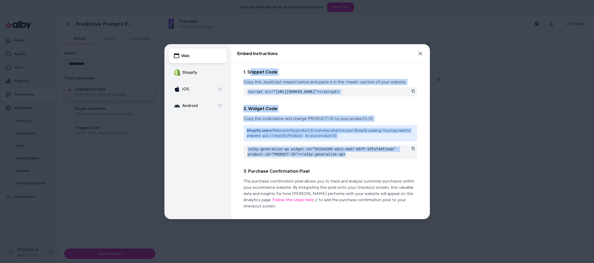
drag, startPoint x: 249, startPoint y: 71, endPoint x: 322, endPoint y: 166, distance: 119.9
click at [322, 167] on div "1. Snippet Code Copy this JavaScript snippet below and paste it in the <head> s…" at bounding box center [330, 140] width 174 height 145
click at [299, 78] on div "1. Snippet Code Copy this JavaScript snippet below and paste it in the <head> s…" at bounding box center [330, 84] width 174 height 32
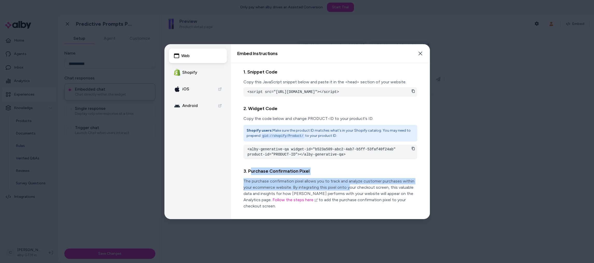
drag, startPoint x: 250, startPoint y: 176, endPoint x: 347, endPoint y: 195, distance: 98.6
click at [347, 195] on div "3. Purchase Confirmation Pixel The purchase confirmation pixel allows you to tr…" at bounding box center [330, 188] width 174 height 50
click at [347, 195] on p "The purchase confirmation pixel allows you to track and analyze customer purcha…" at bounding box center [330, 193] width 174 height 31
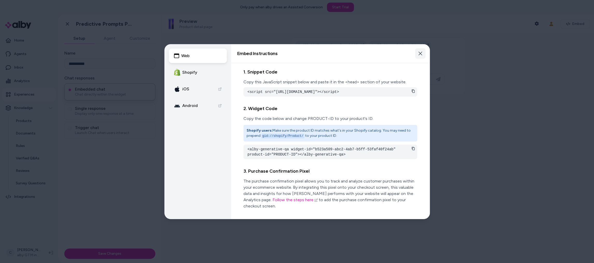
click at [417, 51] on button "Close" at bounding box center [420, 53] width 10 height 10
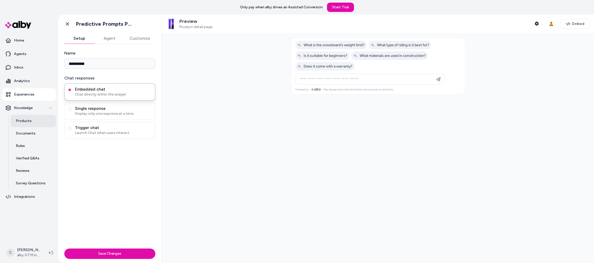
click at [13, 121] on link "Products" at bounding box center [33, 121] width 45 height 12
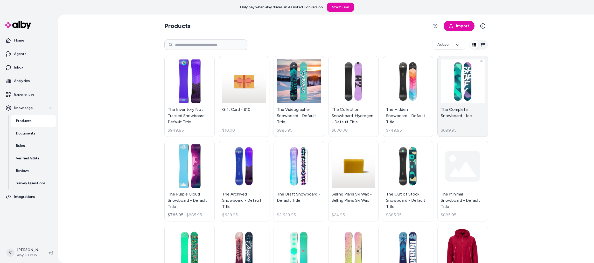
scroll to position [135, 0]
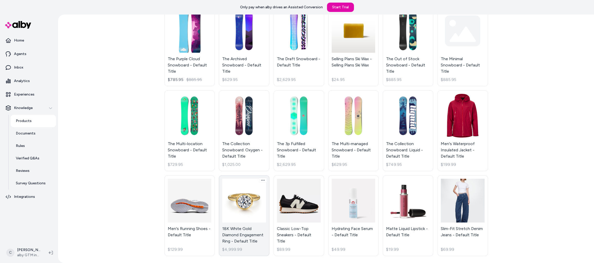
click at [240, 195] on link "18K White Gold Diamond Engagement Ring - Default Title $4,999.99" at bounding box center [244, 215] width 51 height 81
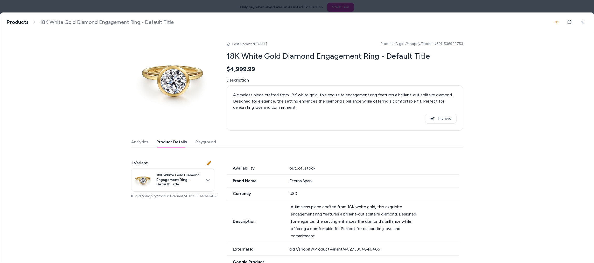
click at [180, 138] on button "Product Details" at bounding box center [172, 142] width 30 height 10
click at [203, 140] on button "Playground" at bounding box center [205, 142] width 21 height 10
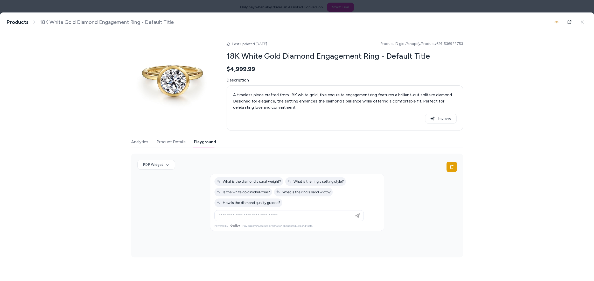
click at [189, 23] on div "18K White Gold Diamond Engagement Ring - Default Title A timeless piece crafted…" at bounding box center [297, 22] width 594 height 19
